Goal: Task Accomplishment & Management: Manage account settings

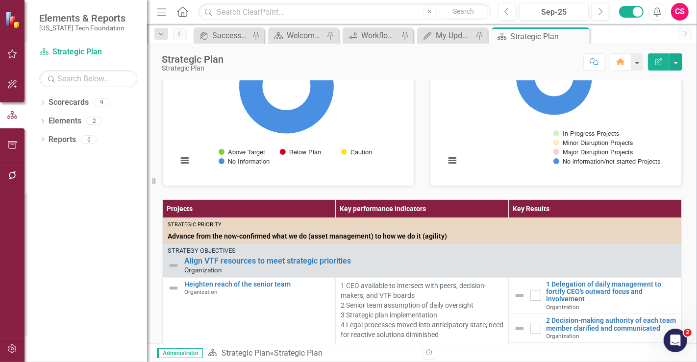
scroll to position [133, 0]
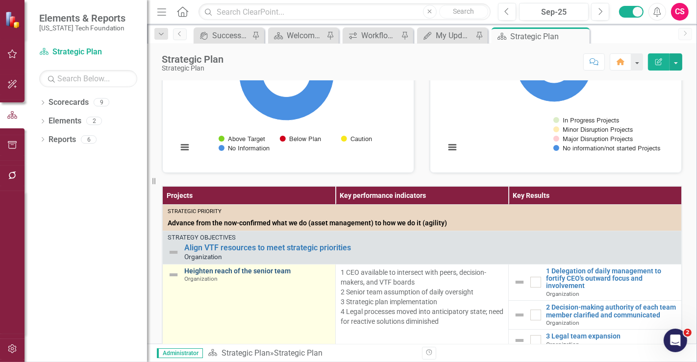
click at [237, 275] on link "Heighten reach of the senior team" at bounding box center [257, 271] width 146 height 7
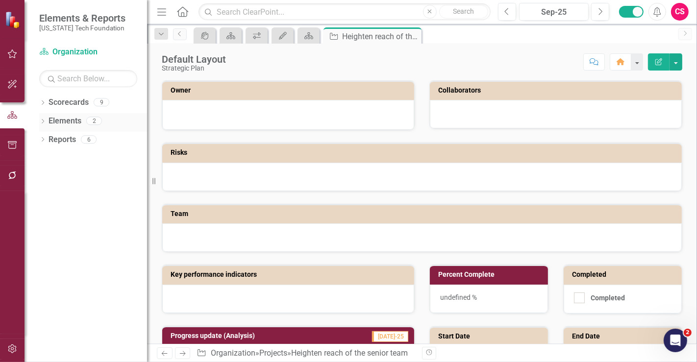
click at [56, 120] on link "Elements" at bounding box center [65, 121] width 33 height 11
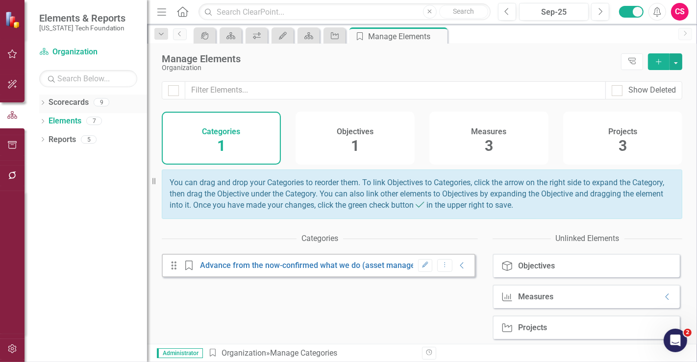
click at [62, 104] on link "Scorecards" at bounding box center [69, 102] width 40 height 11
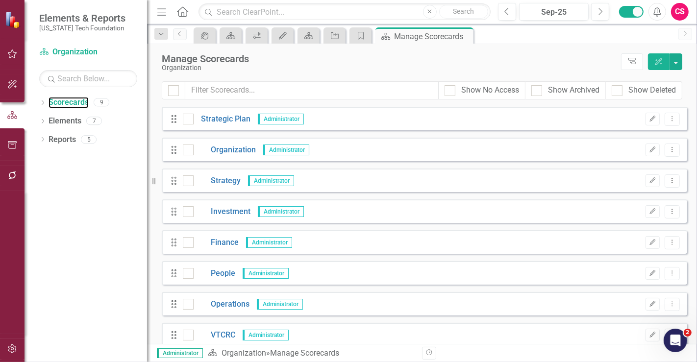
scroll to position [40, 0]
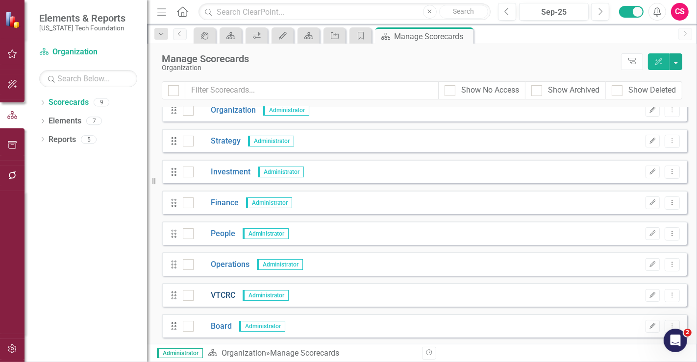
click at [216, 293] on link "VTCRC" at bounding box center [215, 295] width 42 height 11
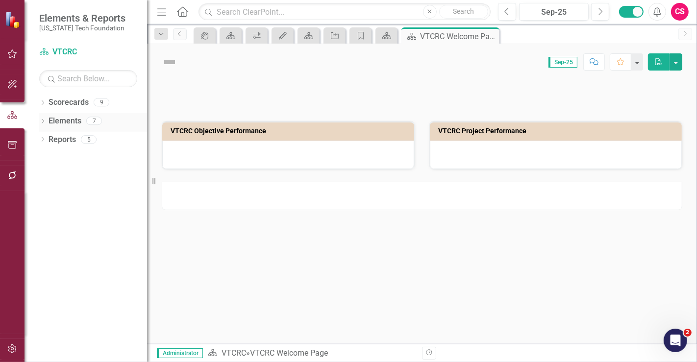
click at [66, 116] on link "Elements" at bounding box center [65, 121] width 33 height 11
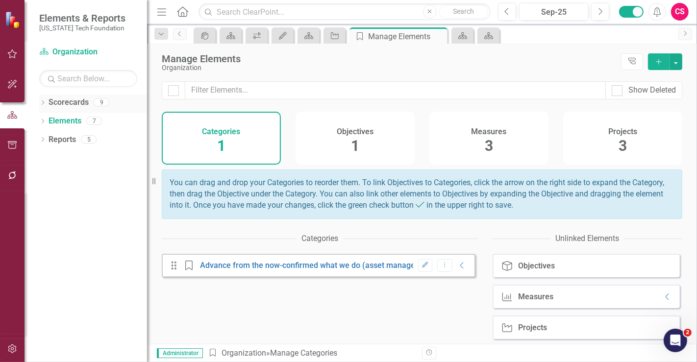
click at [67, 100] on link "Scorecards" at bounding box center [69, 102] width 40 height 11
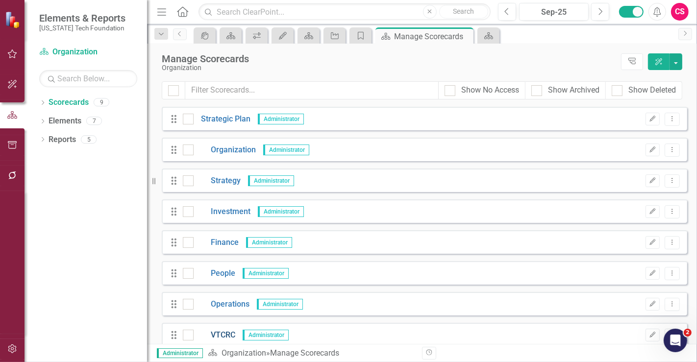
click at [221, 333] on link "VTCRC" at bounding box center [215, 335] width 42 height 11
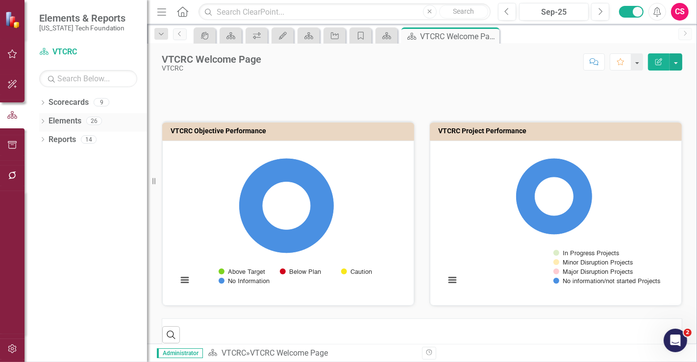
click at [73, 123] on link "Elements" at bounding box center [65, 121] width 33 height 11
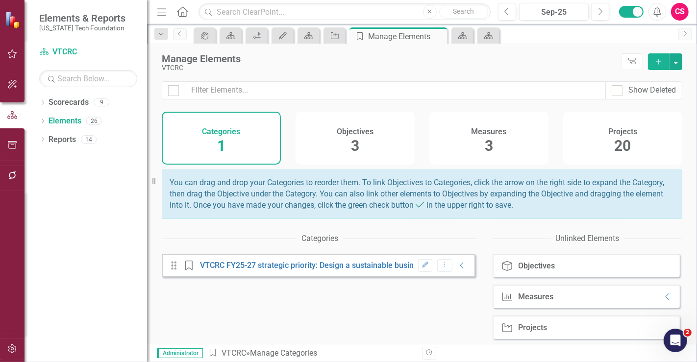
click at [598, 124] on div "Projects 20" at bounding box center [622, 138] width 119 height 53
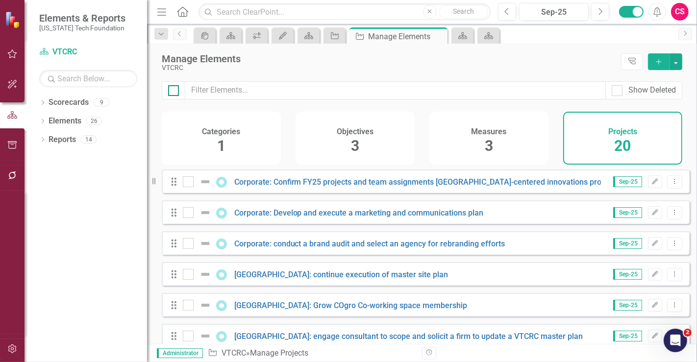
click at [172, 86] on input "checkbox" at bounding box center [171, 88] width 6 height 6
checkbox input "true"
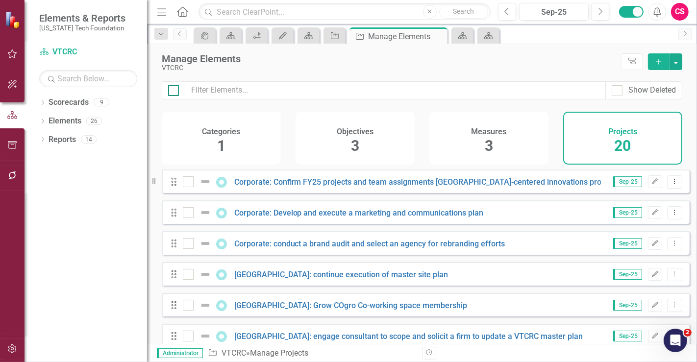
checkbox input "true"
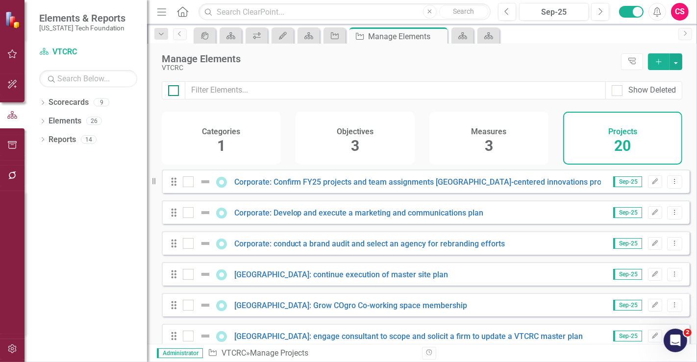
checkbox input "true"
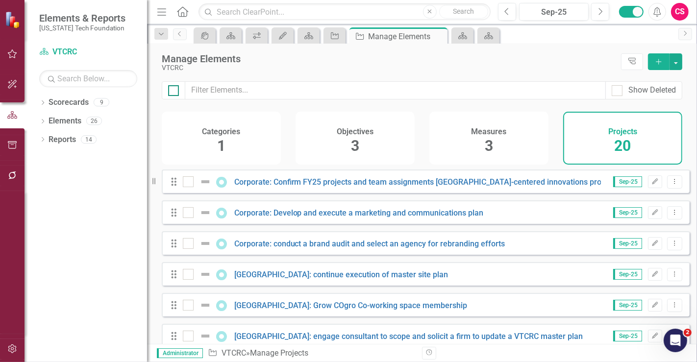
checkbox input "true"
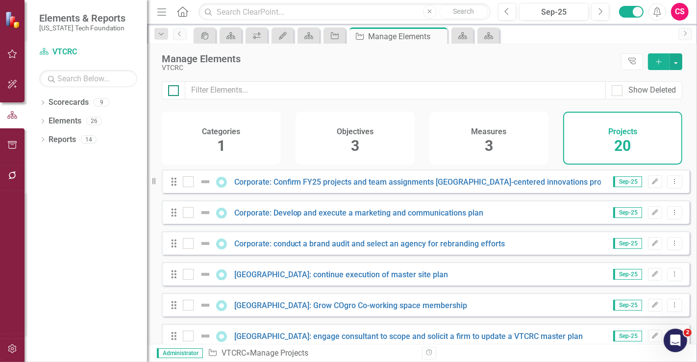
checkbox input "true"
click at [678, 62] on button "button" at bounding box center [676, 61] width 13 height 17
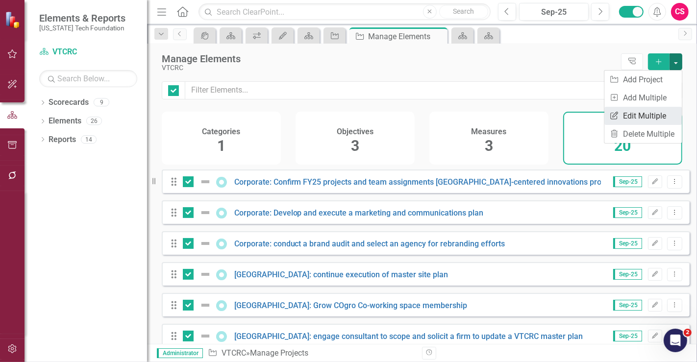
click at [662, 113] on link "Edit Multiple Edit Multiple" at bounding box center [643, 116] width 77 height 18
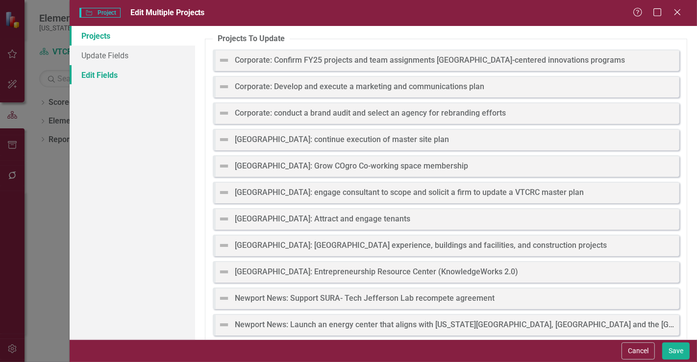
click at [106, 74] on link "Edit Fields" at bounding box center [133, 75] width 126 height 20
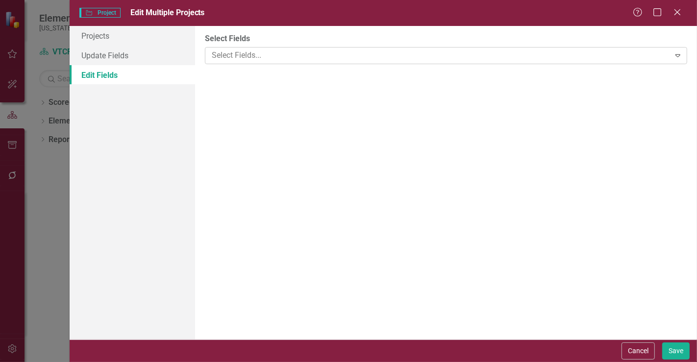
click at [248, 52] on div at bounding box center [439, 55] width 462 height 13
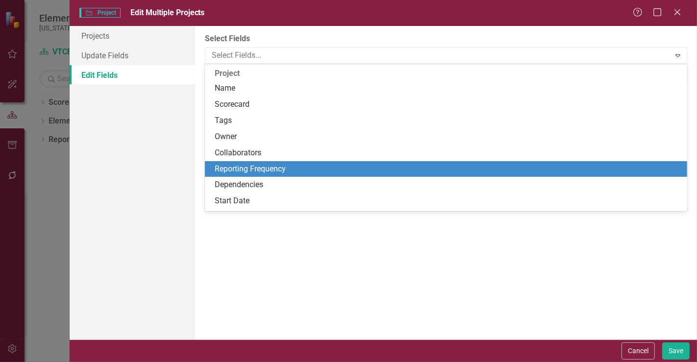
click at [265, 174] on div "Reporting Frequency" at bounding box center [448, 169] width 467 height 11
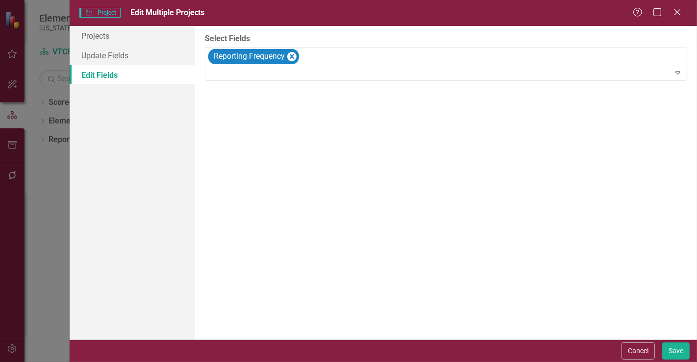
click at [265, 174] on div "Select Fields option Reporting Frequency, selected. Reporting Frequency Expand" at bounding box center [446, 183] width 502 height 314
click at [257, 115] on div "All Periods" at bounding box center [441, 110] width 458 height 11
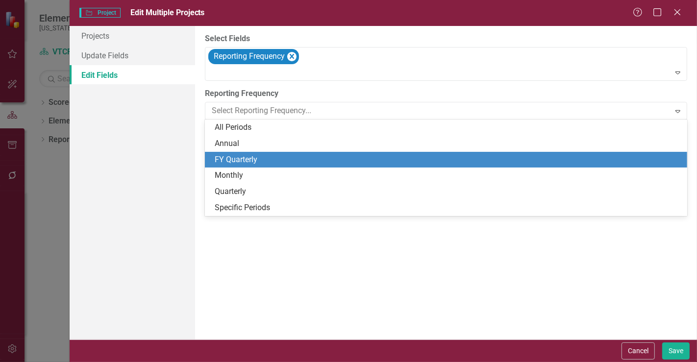
click at [257, 154] on div "FY Quarterly" at bounding box center [448, 159] width 467 height 11
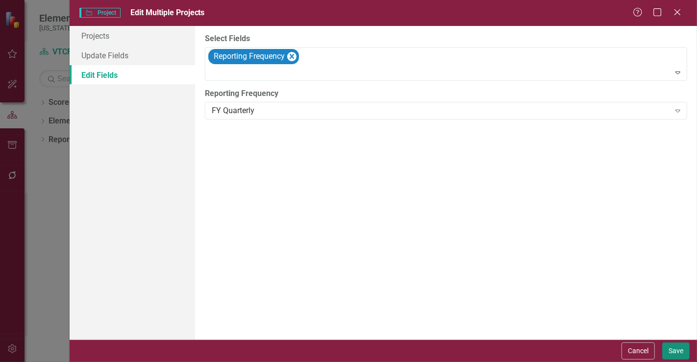
click at [670, 351] on button "Save" at bounding box center [675, 351] width 27 height 17
checkbox input "false"
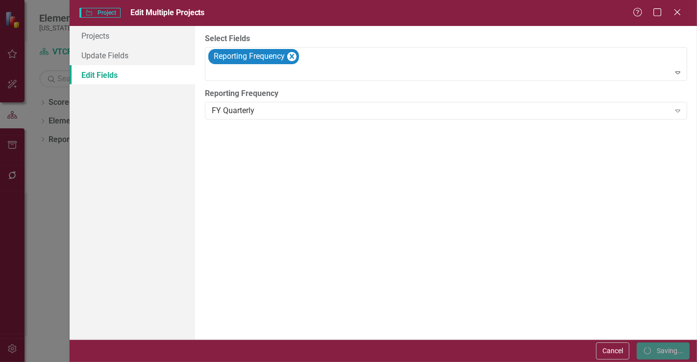
checkbox input "false"
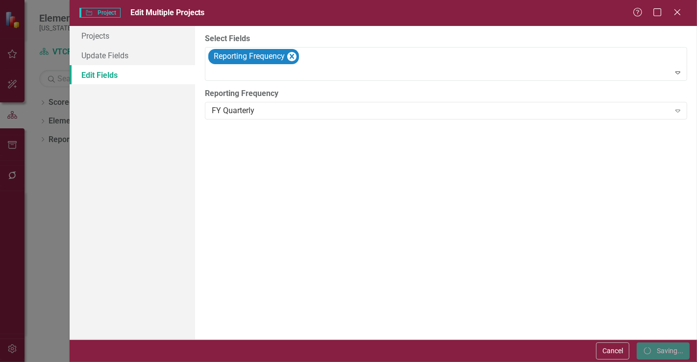
checkbox input "false"
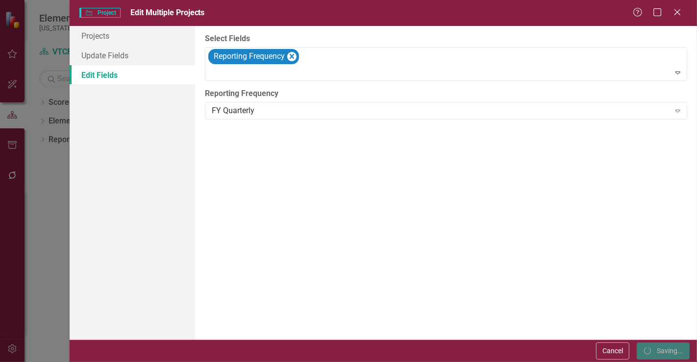
checkbox input "false"
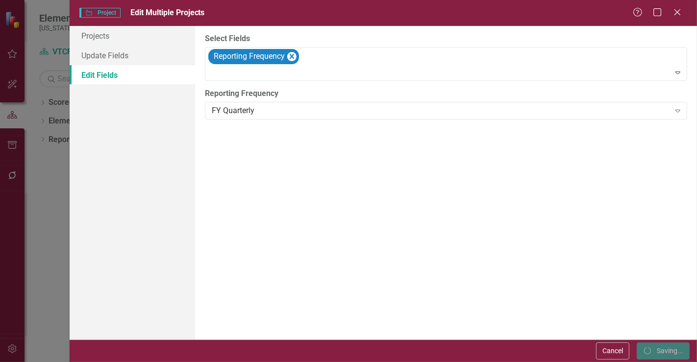
checkbox input "false"
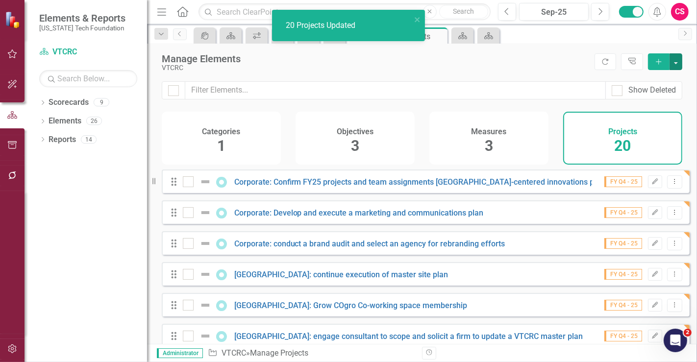
checkbox input "false"
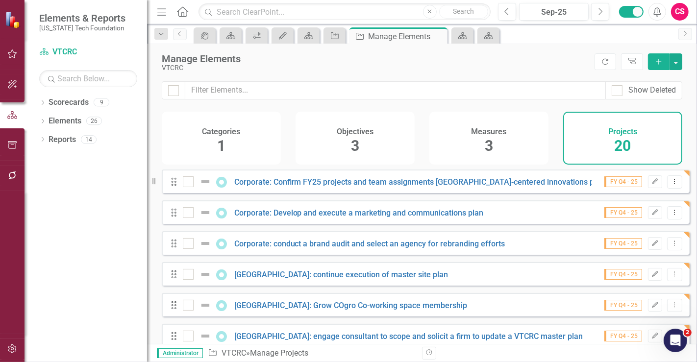
click at [543, 66] on div "VTCRC" at bounding box center [376, 67] width 428 height 7
